Goal: Communication & Community: Answer question/provide support

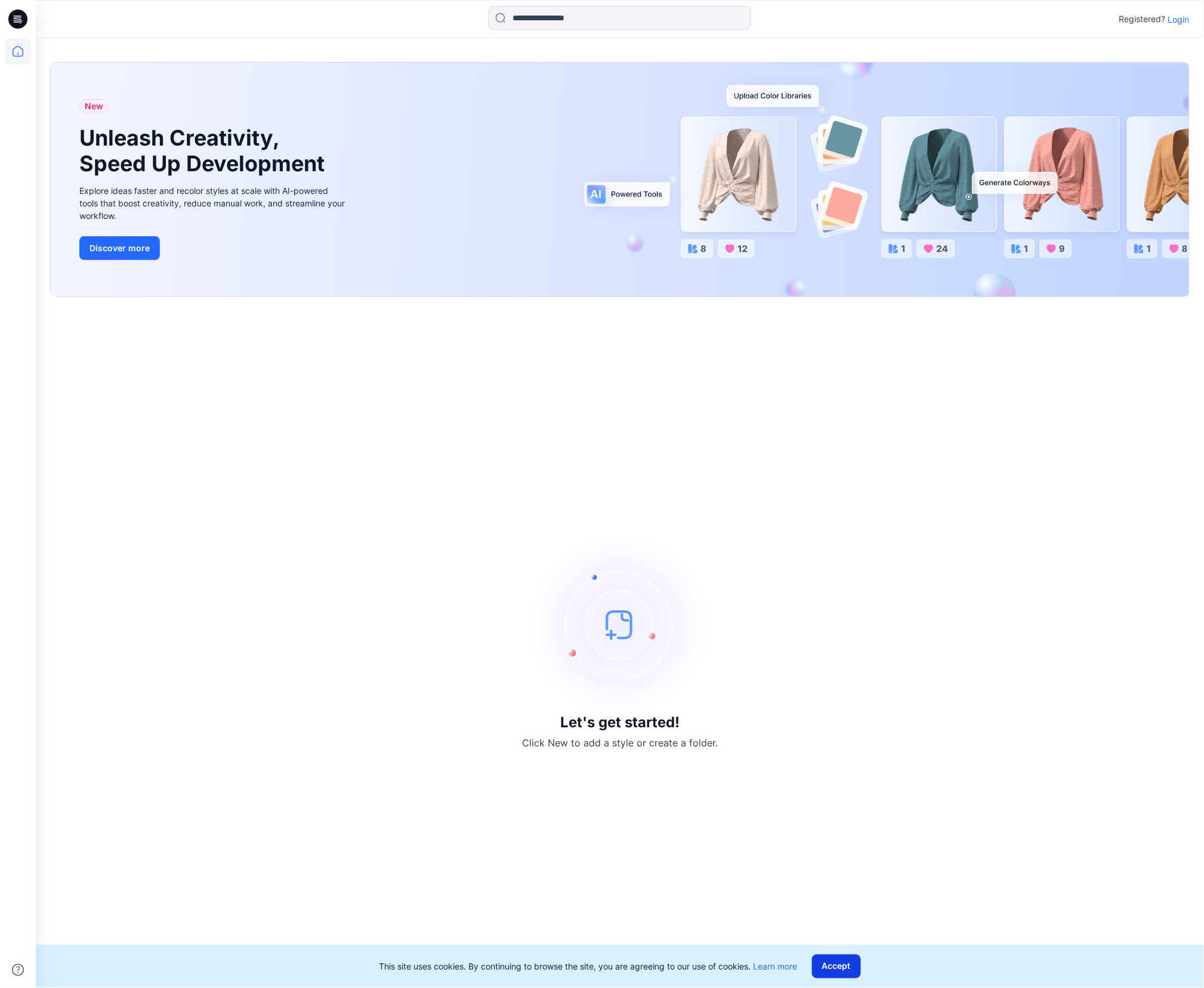
click at [845, 961] on button "Accept" at bounding box center [837, 966] width 49 height 24
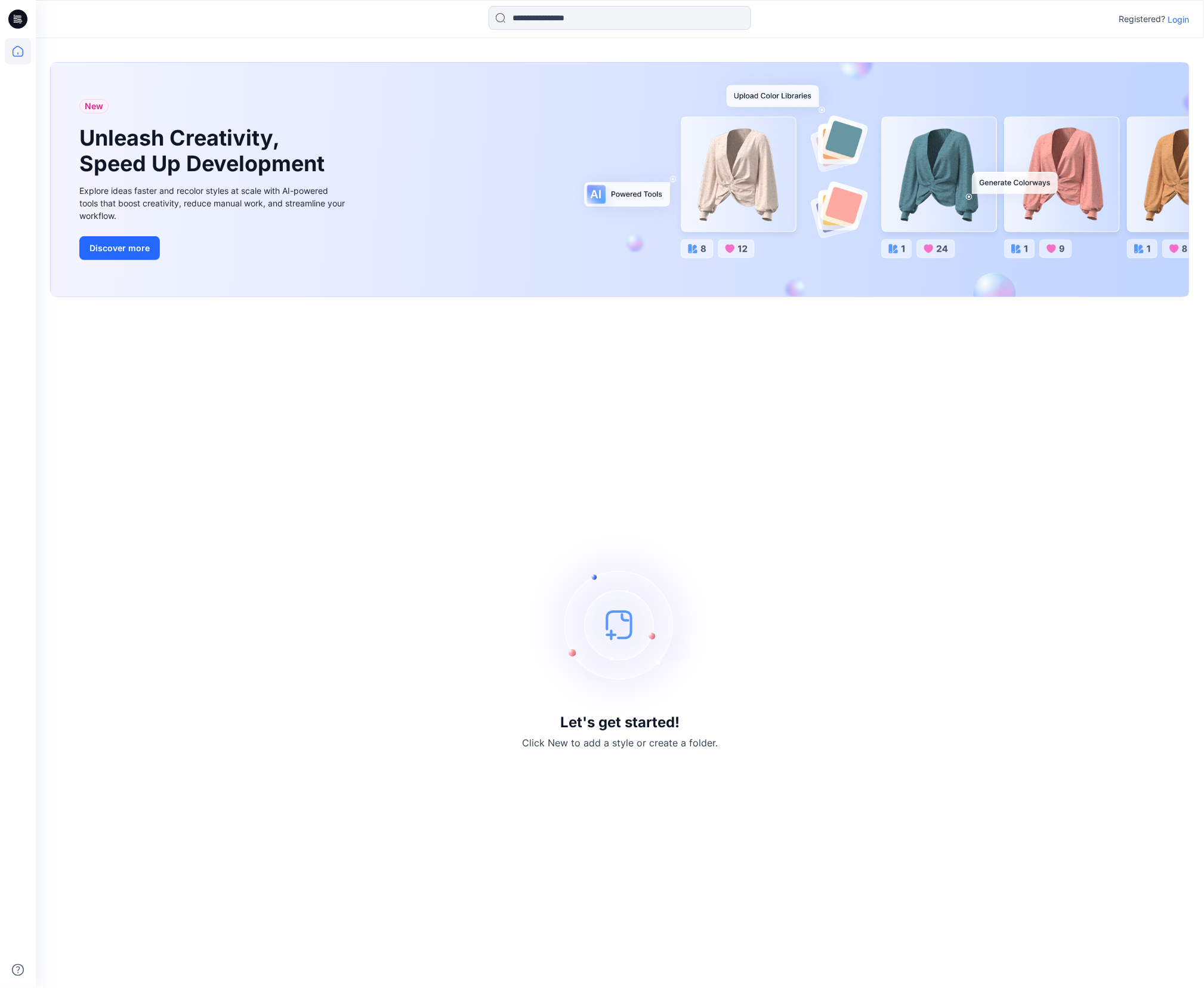
click at [1181, 19] on p "Login" at bounding box center [1179, 19] width 21 height 12
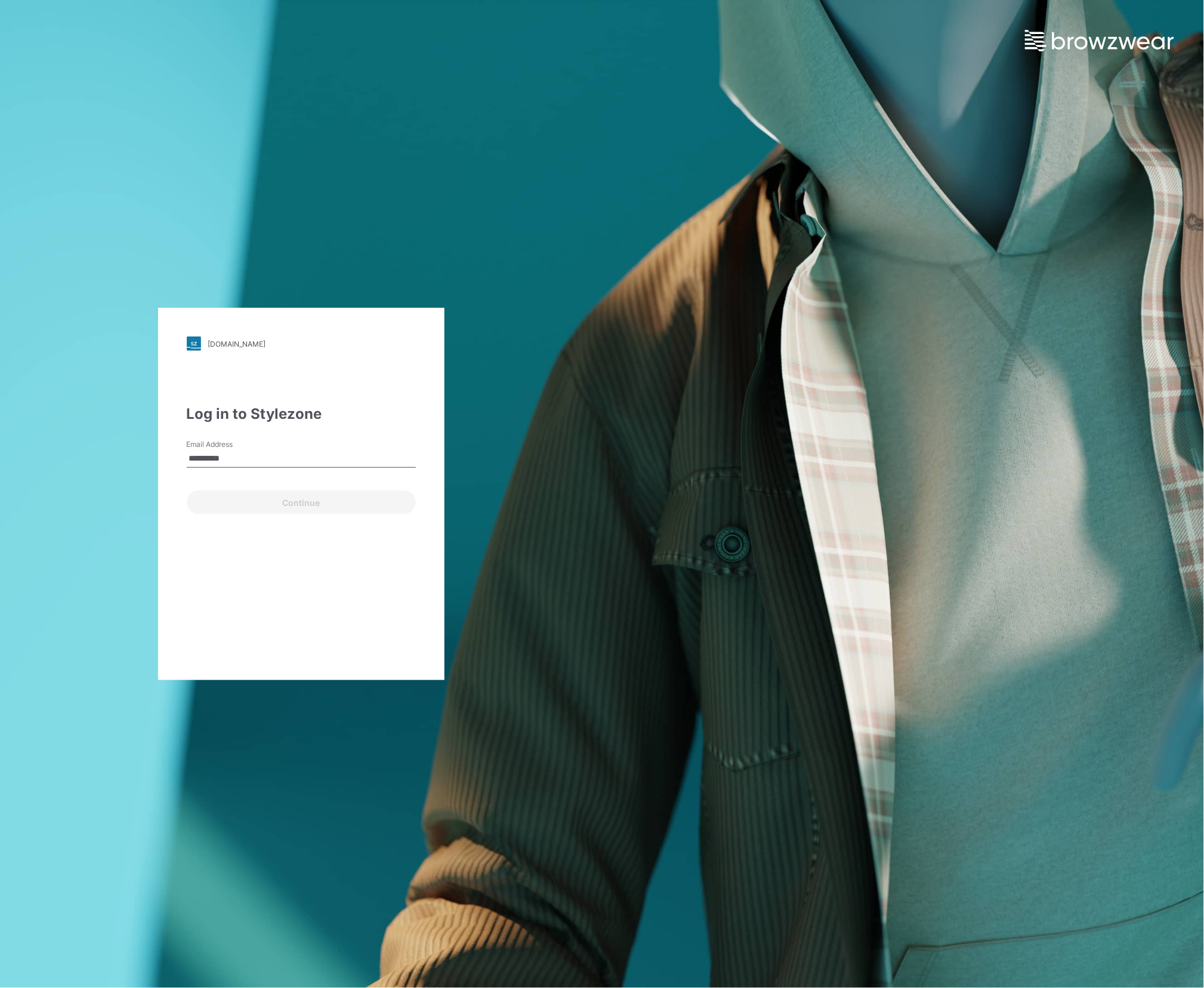
click at [313, 568] on div "**********" at bounding box center [301, 494] width 286 height 373
click at [226, 457] on input "**********" at bounding box center [302, 459] width 229 height 18
drag, startPoint x: 245, startPoint y: 457, endPoint x: 177, endPoint y: 457, distance: 68.0
click at [177, 457] on div "**********" at bounding box center [301, 494] width 286 height 373
type input "**********"
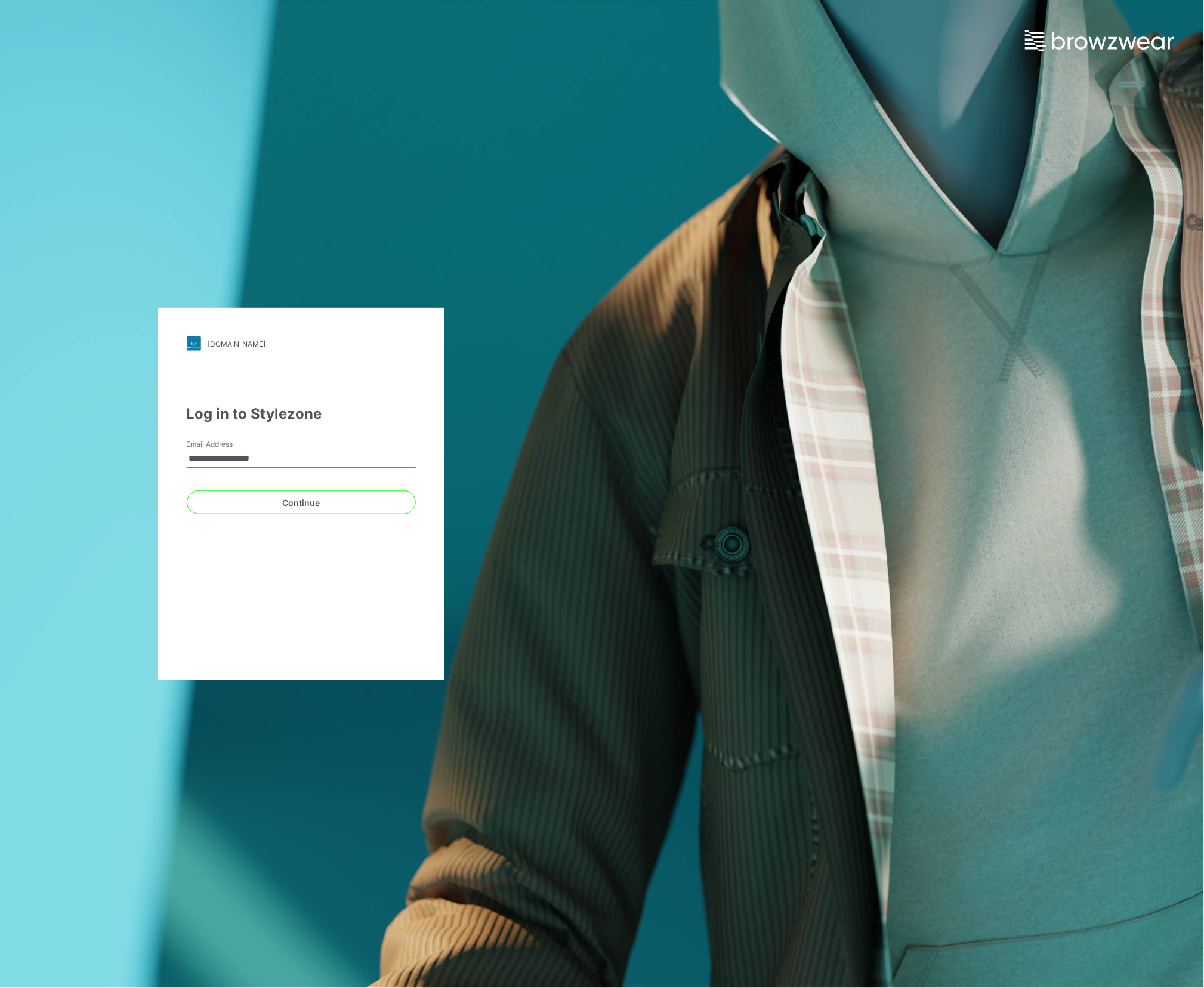
click at [292, 601] on div "**********" at bounding box center [301, 494] width 286 height 373
click at [304, 505] on button "Continue" at bounding box center [302, 502] width 229 height 24
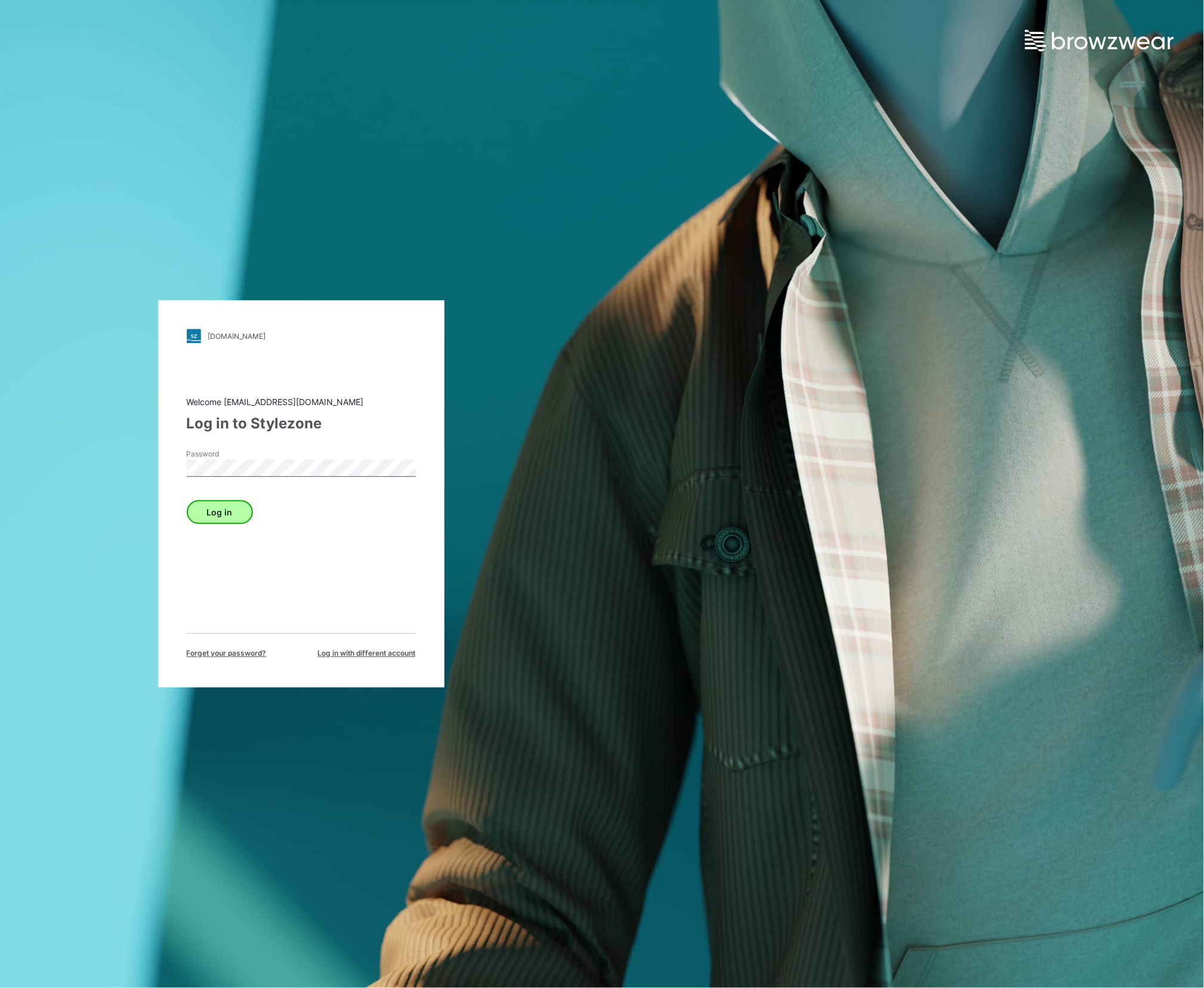
click at [225, 511] on button "Log in" at bounding box center [220, 512] width 66 height 24
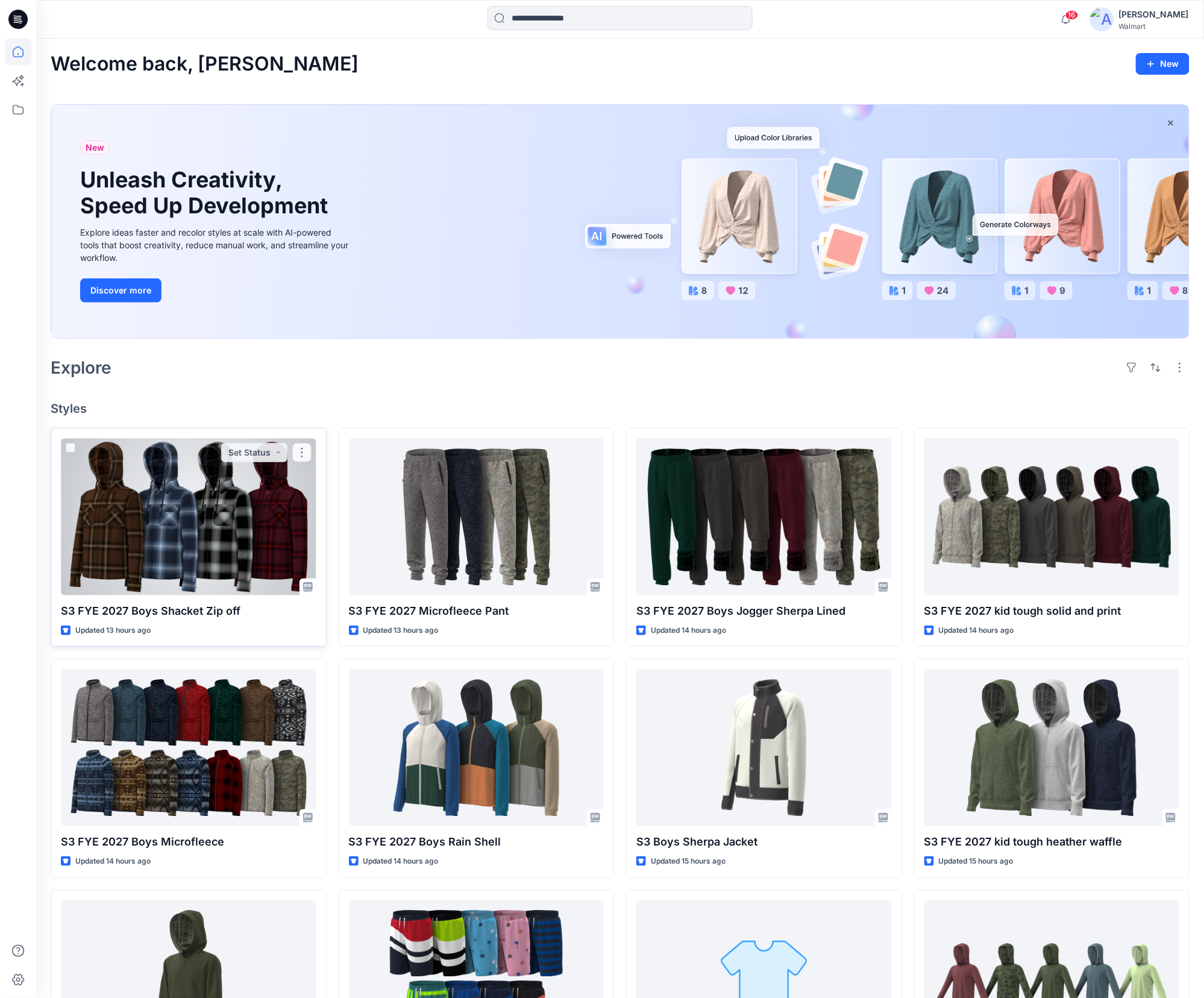
click at [213, 528] on div at bounding box center [189, 517] width 256 height 158
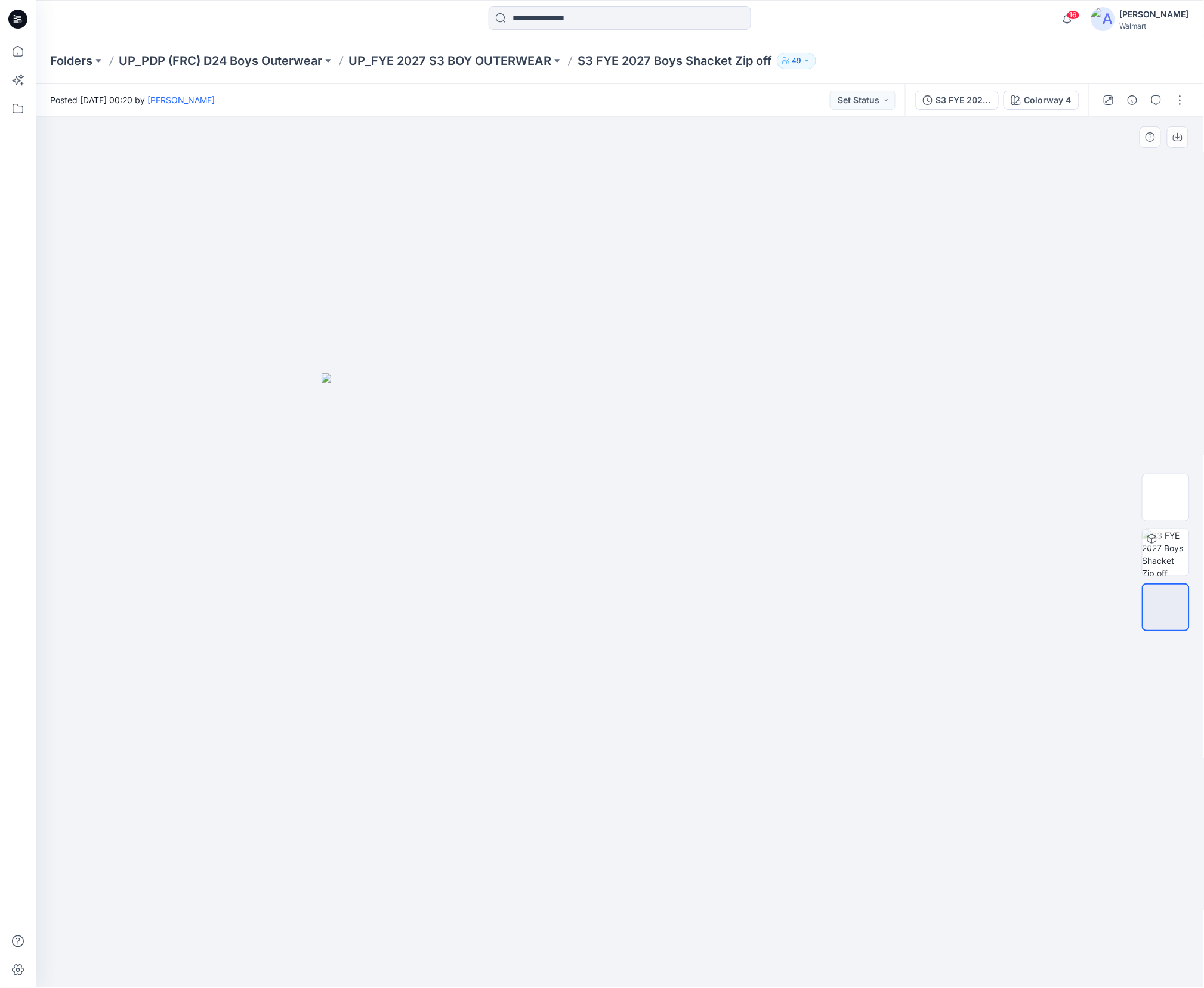
click at [472, 597] on img at bounding box center [620, 681] width 597 height 615
click at [939, 611] on div at bounding box center [621, 552] width 1169 height 871
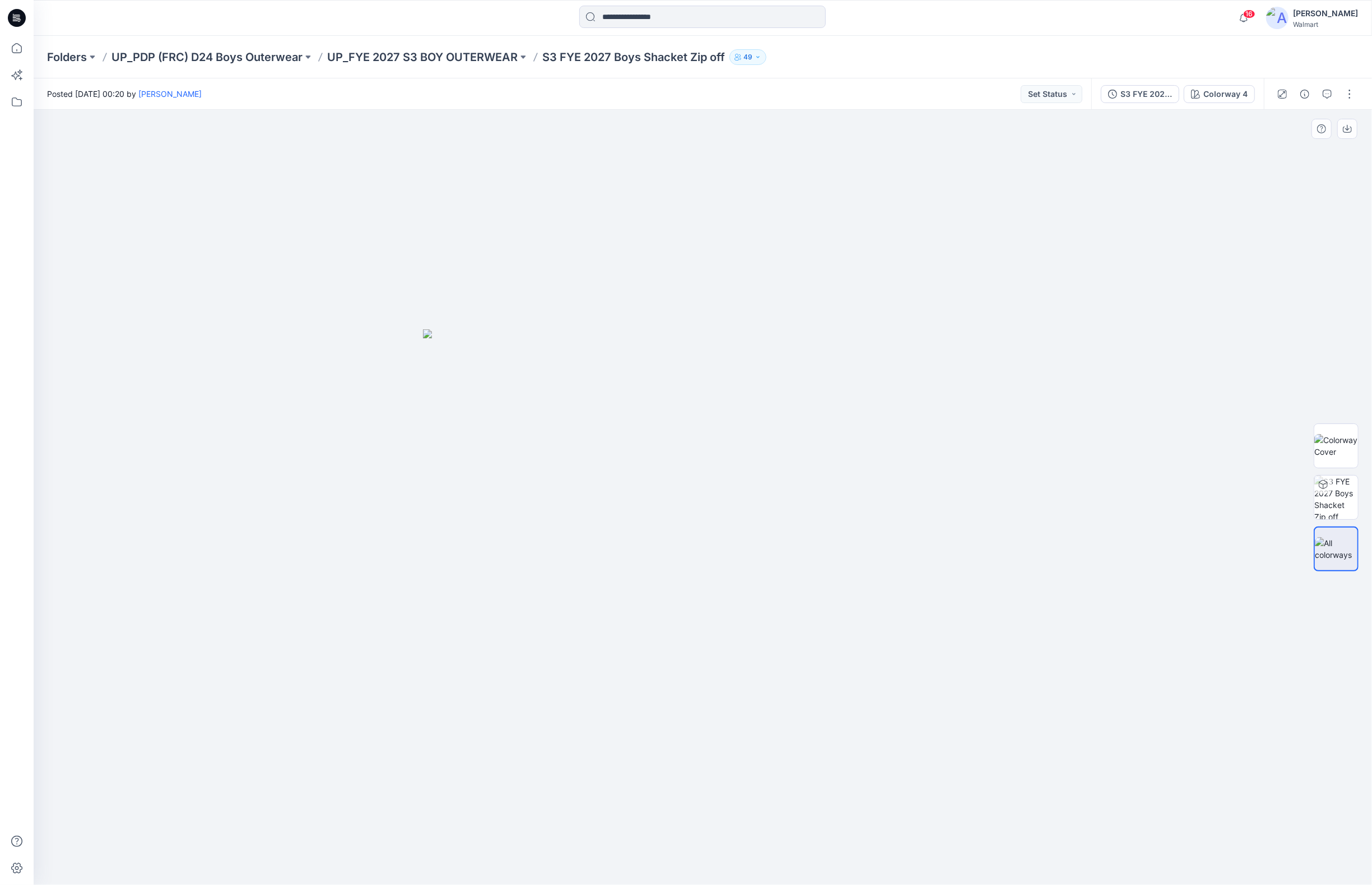
click at [556, 529] on img at bounding box center [703, 607] width 560 height 555
click at [1130, 92] on icon "button" at bounding box center [1327, 94] width 9 height 9
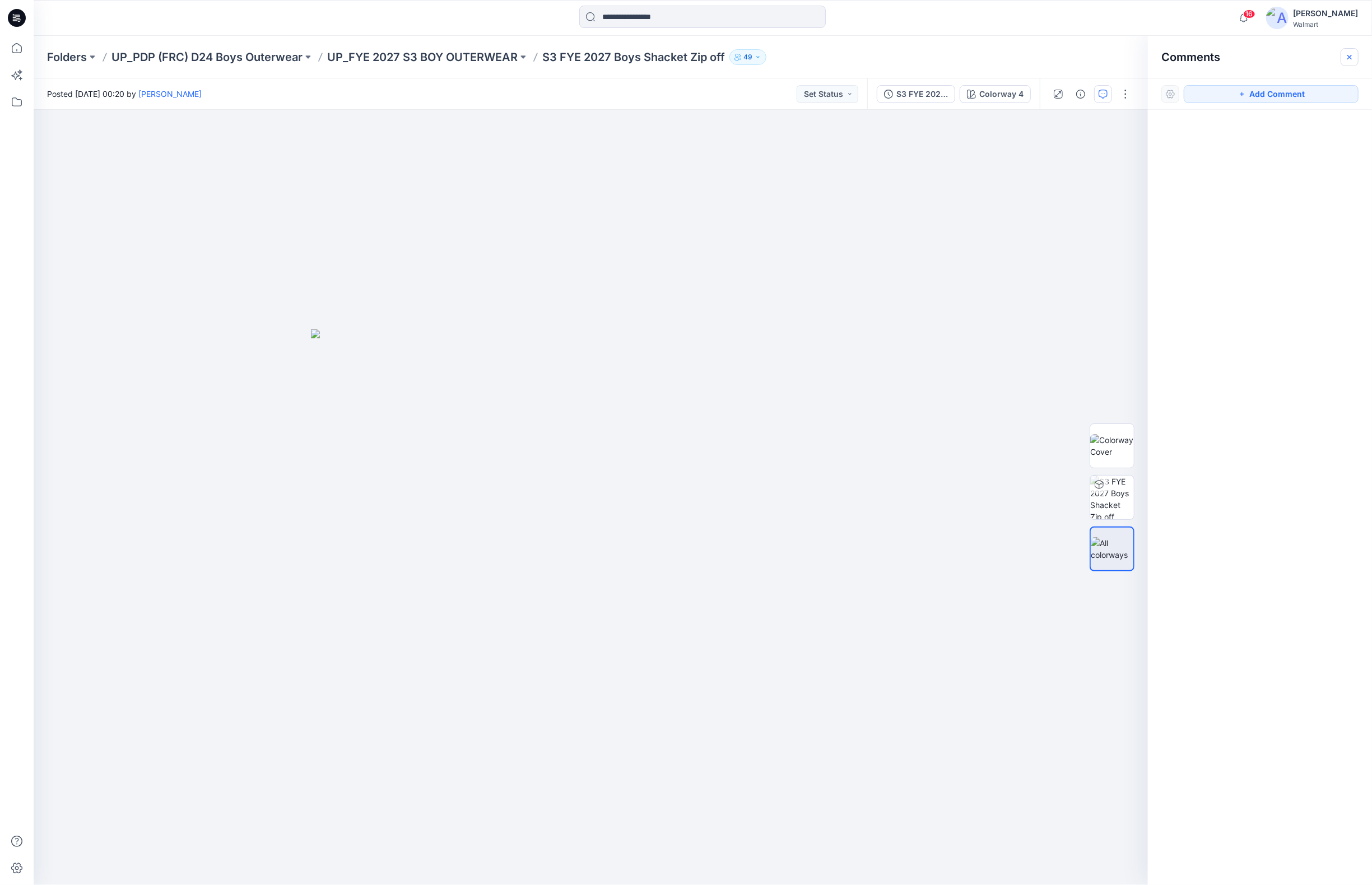
click at [1130, 57] on icon "button" at bounding box center [1350, 57] width 9 height 9
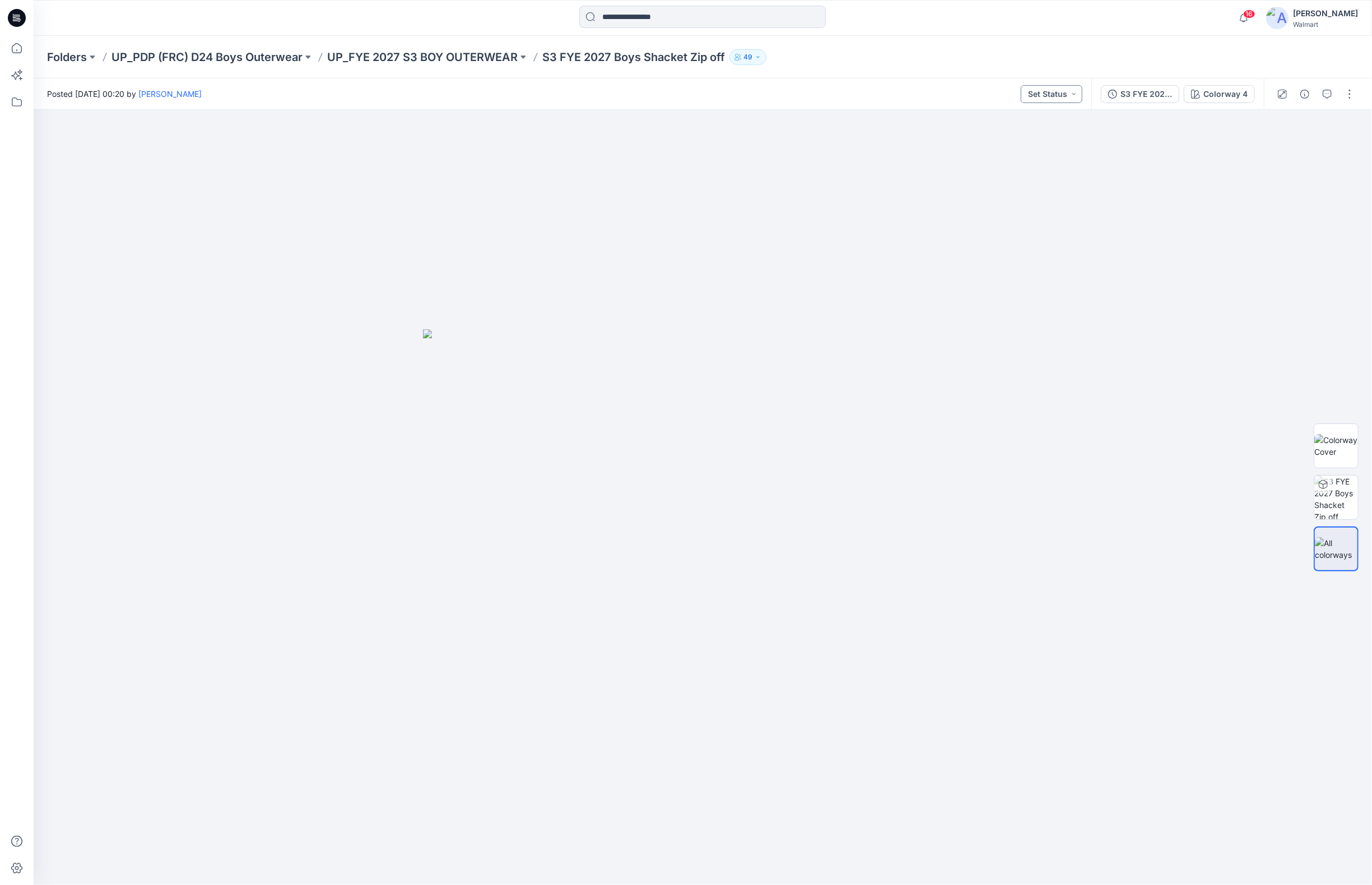
click at [1068, 94] on button "Set Status" at bounding box center [1052, 94] width 62 height 18
click at [804, 192] on div at bounding box center [703, 497] width 1339 height 775
click at [1029, 414] on div at bounding box center [703, 497] width 1339 height 775
click at [1037, 632] on div at bounding box center [703, 497] width 1339 height 775
click at [1103, 463] on div at bounding box center [703, 497] width 1339 height 775
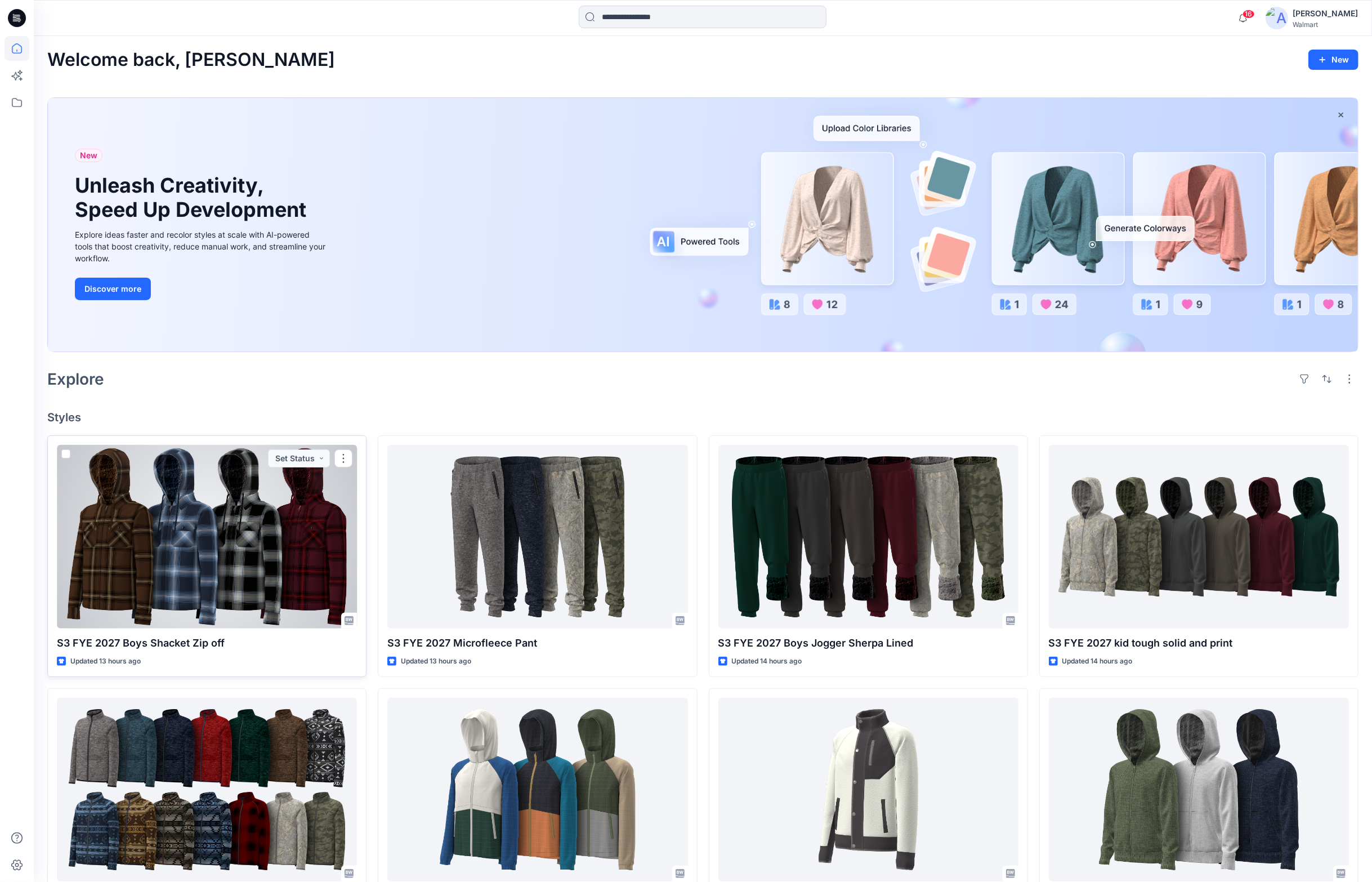
click at [282, 561] on div at bounding box center [207, 536] width 300 height 184
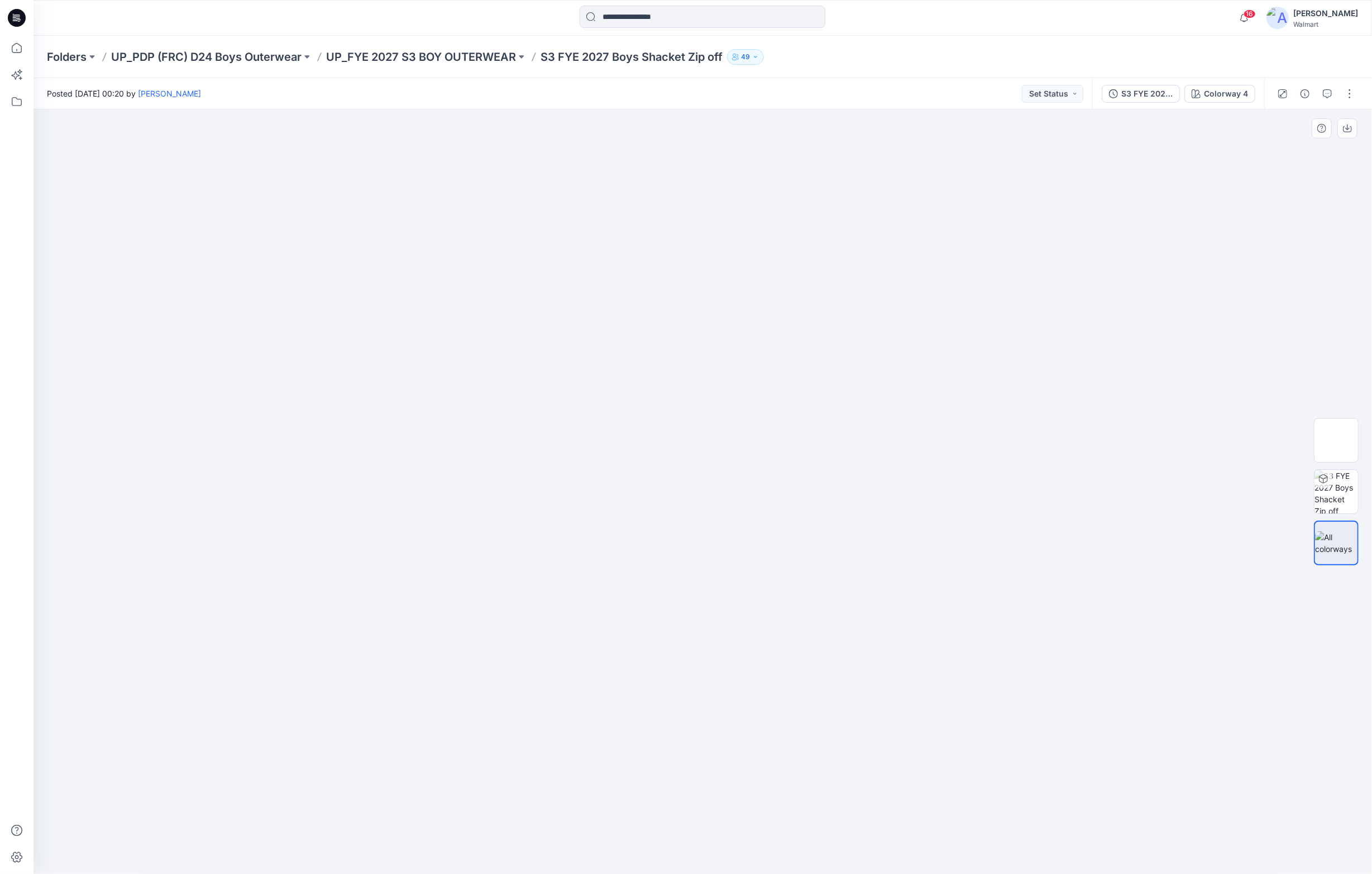
click at [879, 324] on img at bounding box center [703, 324] width 558 height 0
click at [1126, 130] on icon "button" at bounding box center [1321, 128] width 9 height 9
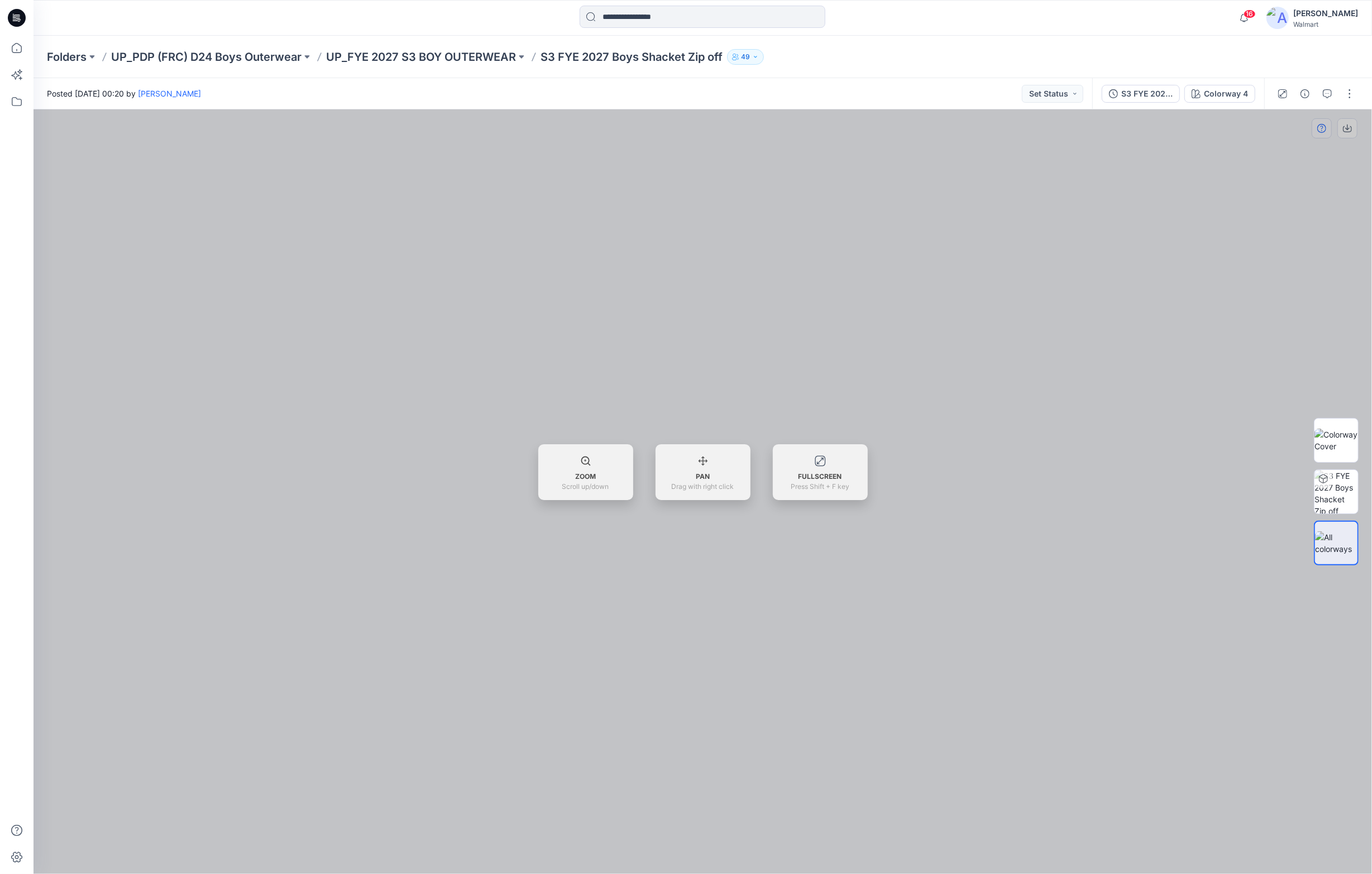
click at [1126, 130] on div at bounding box center [703, 491] width 1338 height 764
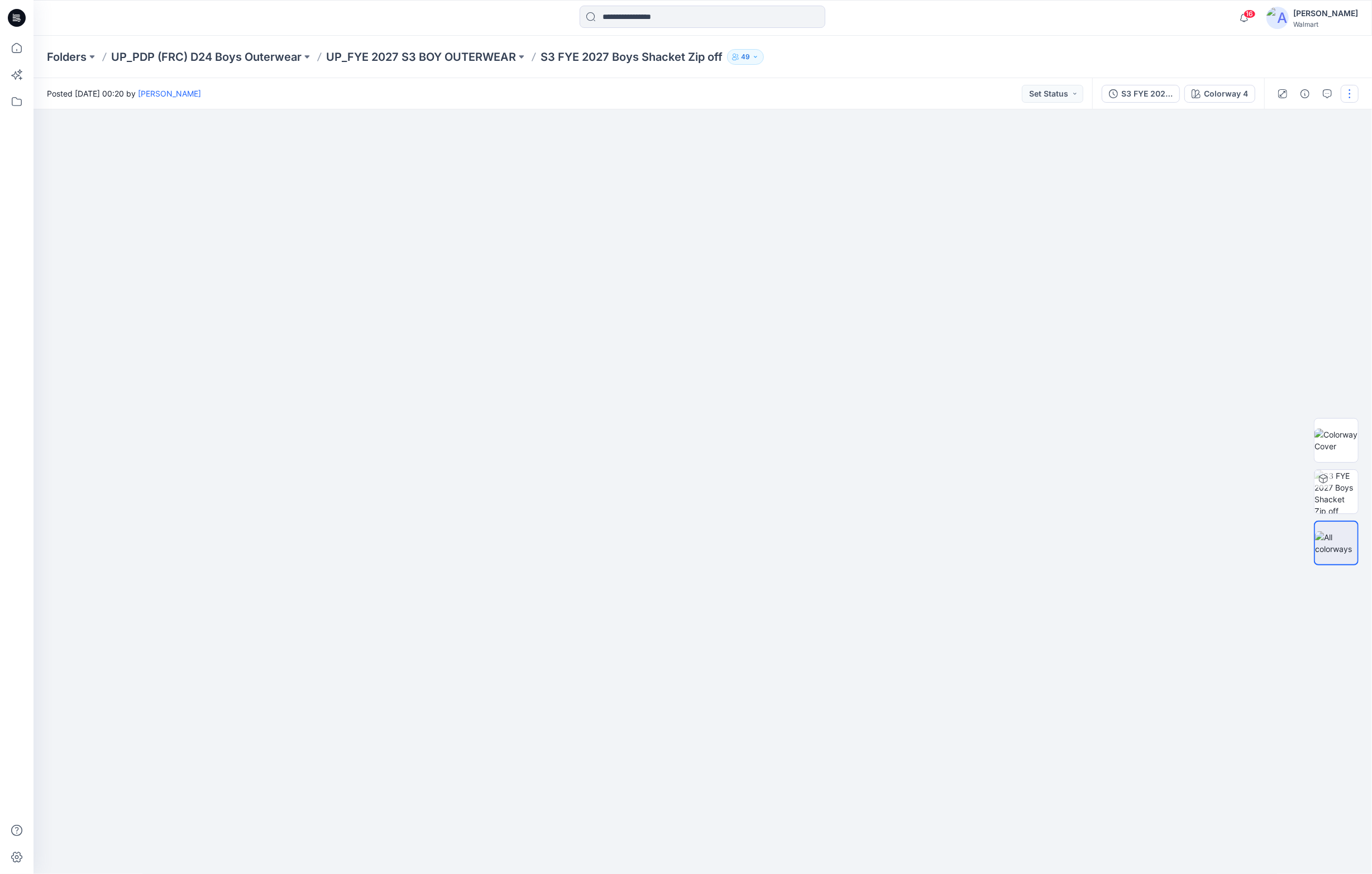
click at [1126, 93] on button "button" at bounding box center [1350, 94] width 18 height 18
click at [1126, 122] on p "Like" at bounding box center [1279, 123] width 15 height 11
click at [1064, 344] on div at bounding box center [703, 491] width 1338 height 765
